Goal: Information Seeking & Learning: Learn about a topic

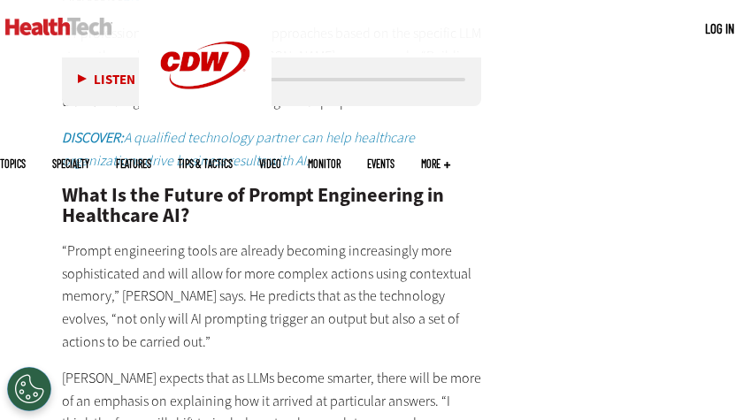
scroll to position [3831, 0]
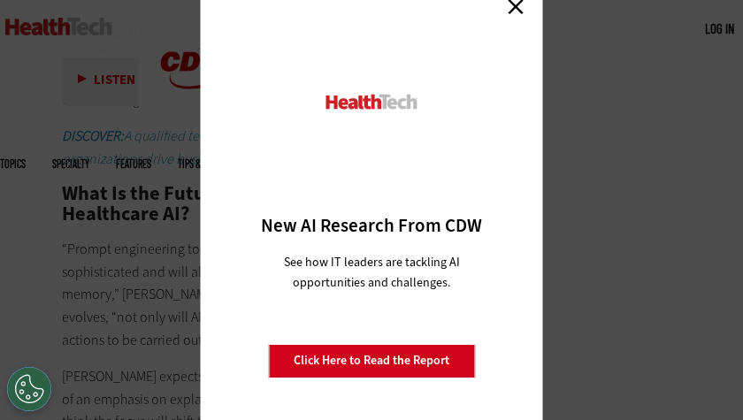
click at [89, 280] on div "Close New AI Research From CDW See how IT leaders are tackling AI opportunities…" at bounding box center [371, 210] width 743 height 420
click at [509, 10] on link "Close" at bounding box center [516, 7] width 27 height 27
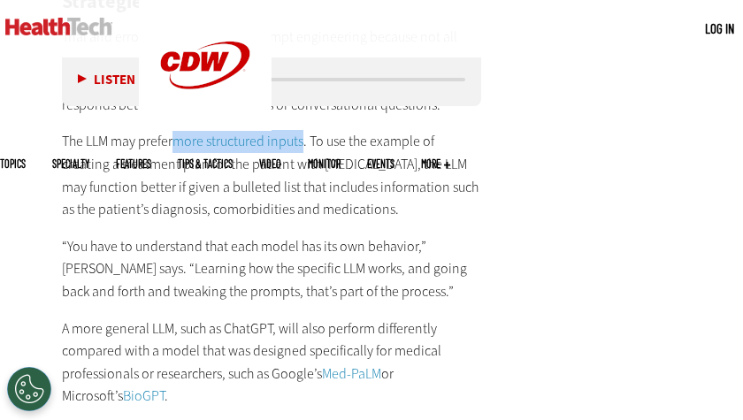
scroll to position [3420, 0]
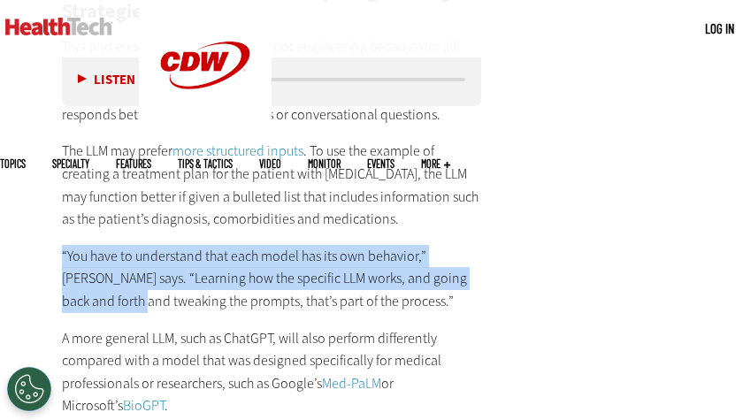
drag, startPoint x: 62, startPoint y: 180, endPoint x: 26, endPoint y: 239, distance: 69.5
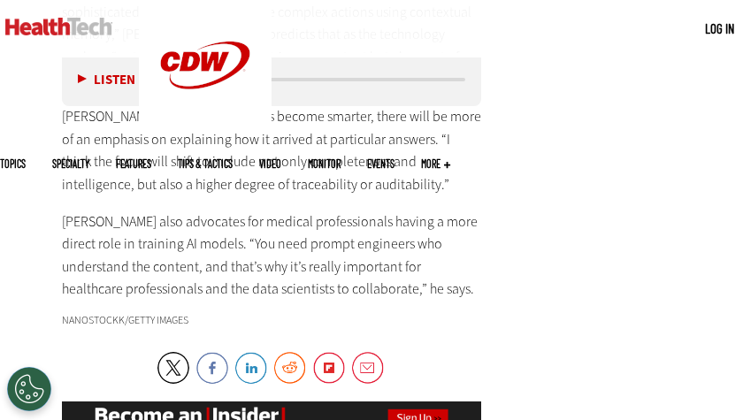
scroll to position [4322, 0]
